Goal: Task Accomplishment & Management: Manage account settings

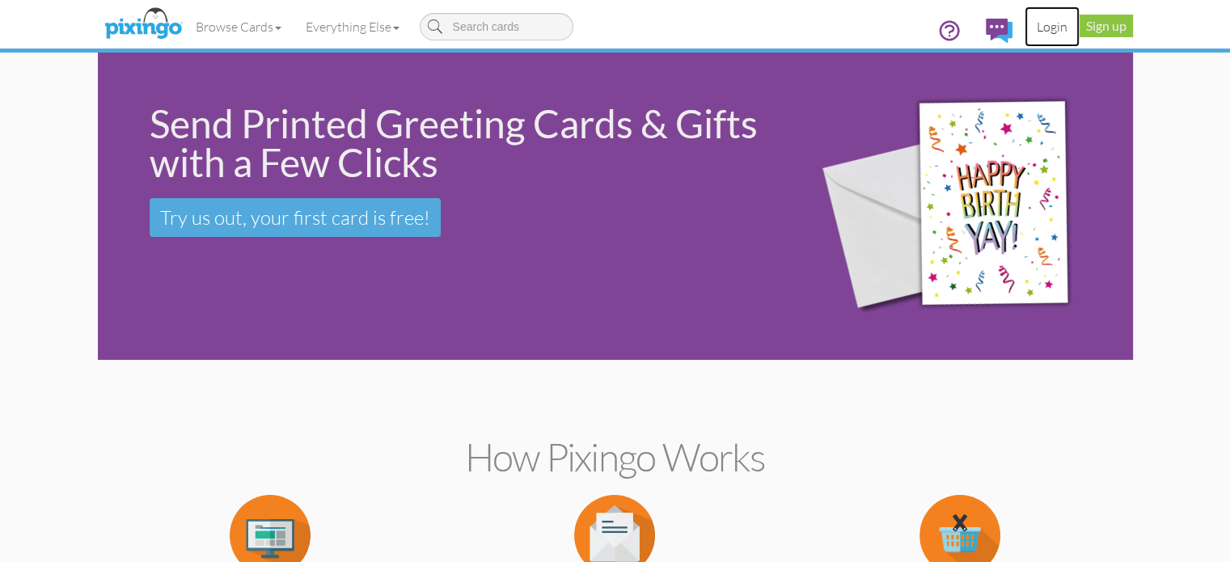
click at [1079, 25] on link "Login" at bounding box center [1051, 26] width 55 height 40
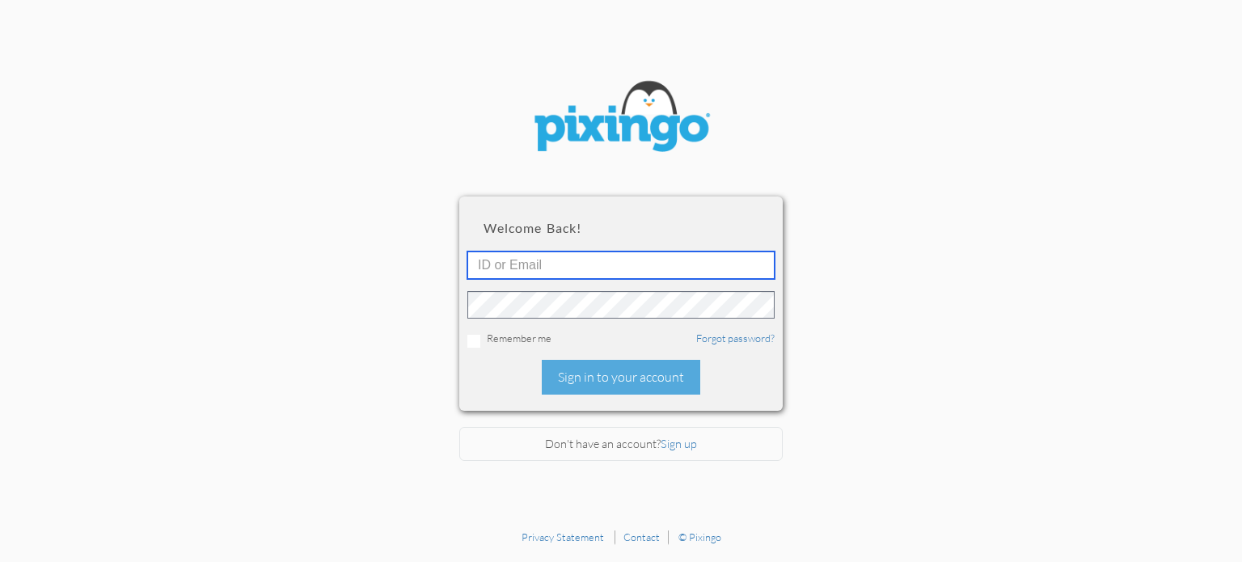
type input "[PERSON_NAME][EMAIL_ADDRESS][DOMAIN_NAME]"
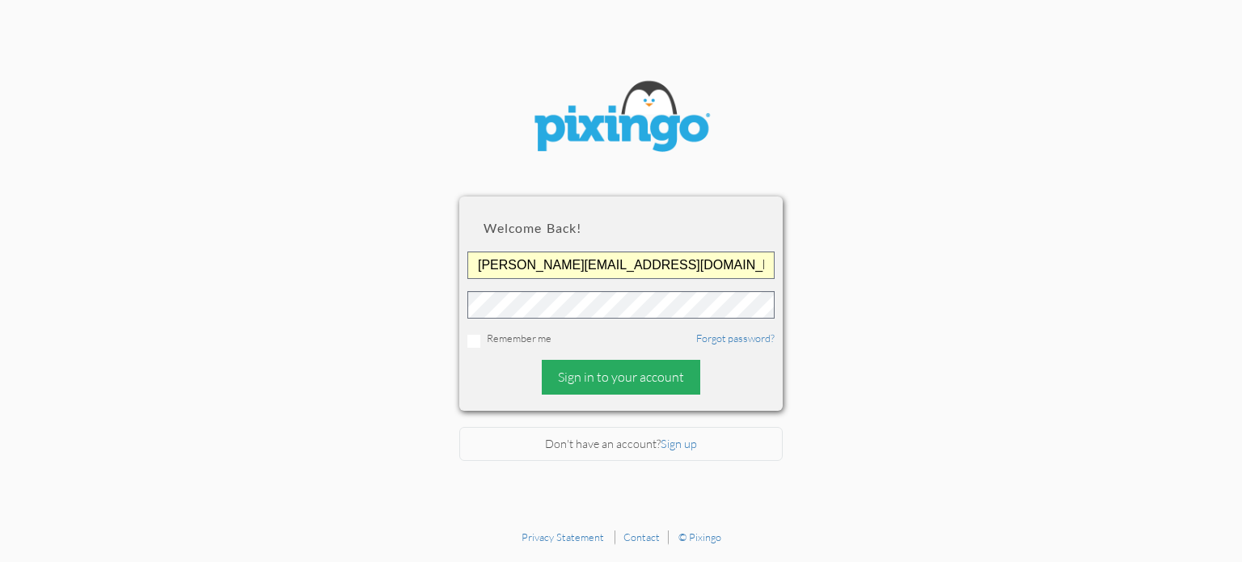
click at [574, 376] on div "Sign in to your account" at bounding box center [621, 377] width 158 height 35
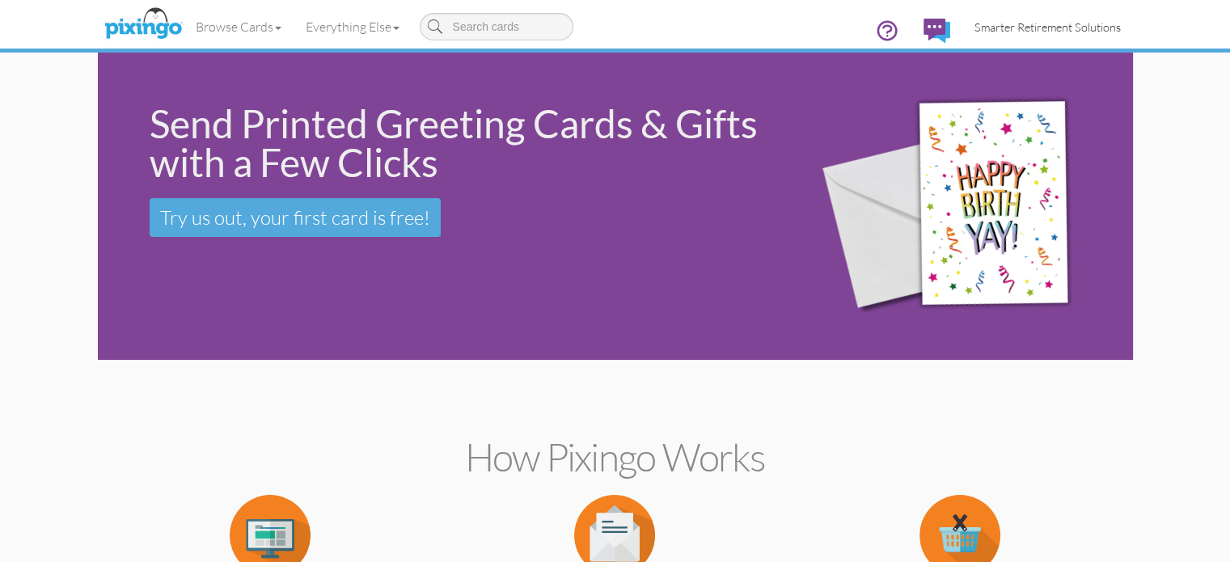
click at [1092, 25] on span "Smarter Retirement Solutions" at bounding box center [1047, 27] width 146 height 14
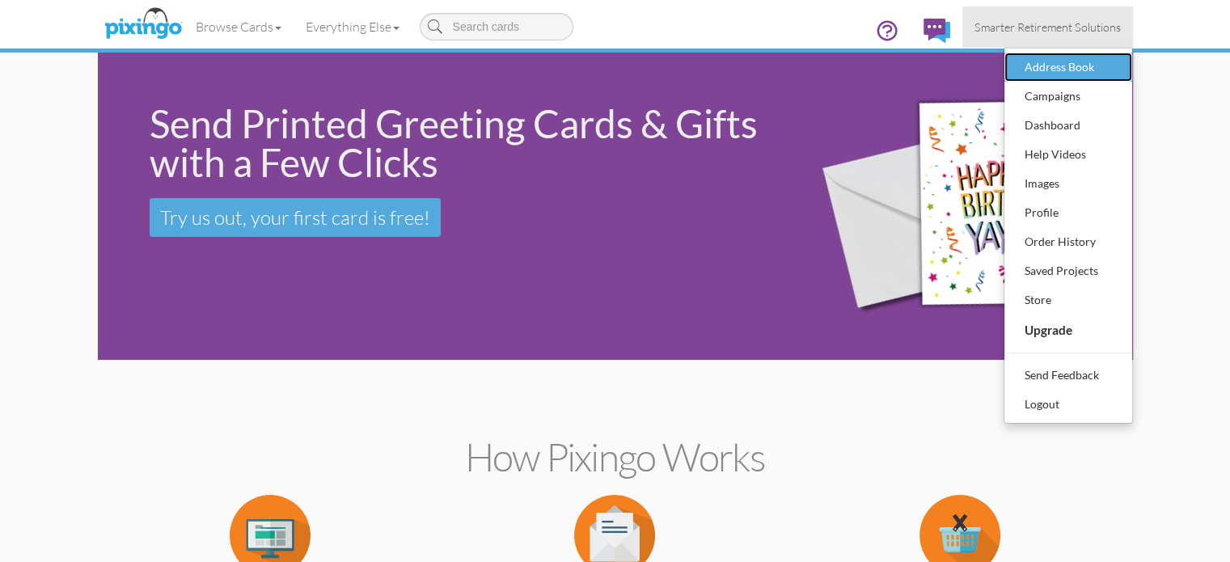
click at [1116, 76] on div "Address Book" at bounding box center [1067, 67] width 95 height 24
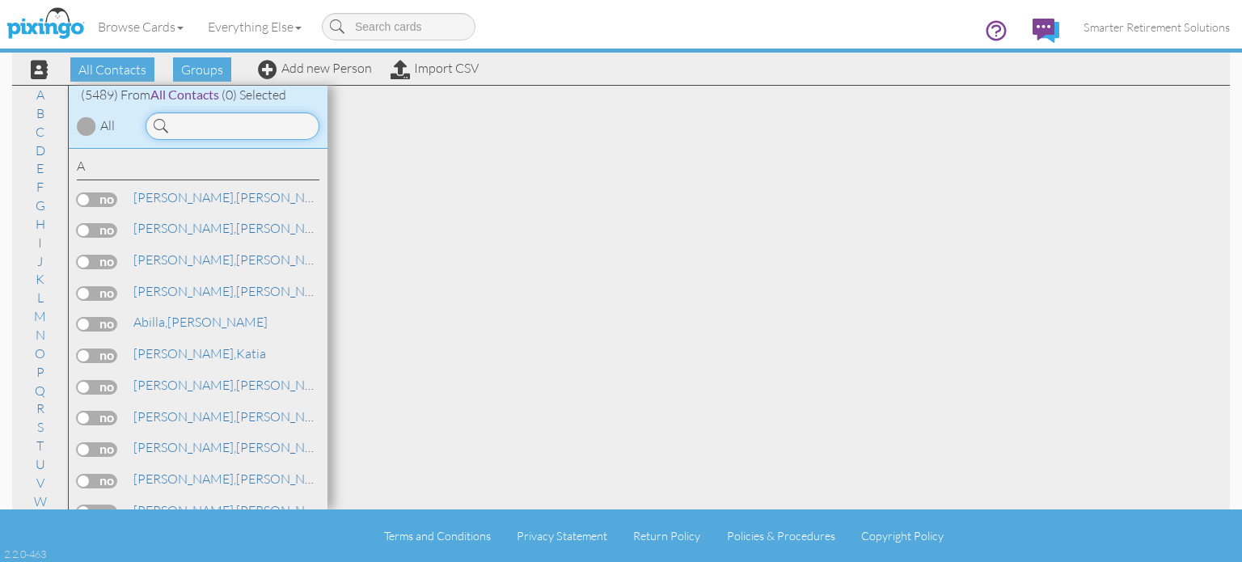
click at [277, 129] on input at bounding box center [233, 125] width 174 height 27
